Goal: Download file/media

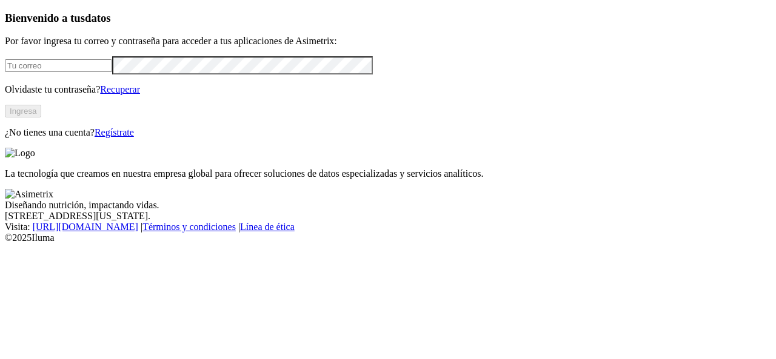
type input "[PERSON_NAME][EMAIL_ADDRESS][PERSON_NAME][DOMAIN_NAME]"
click at [41, 118] on button "Ingresa" at bounding box center [23, 111] width 36 height 13
